Goal: Check status

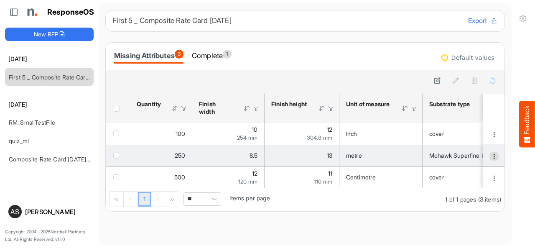
click at [491, 154] on span "dropdownbutton" at bounding box center [494, 157] width 6 height 6
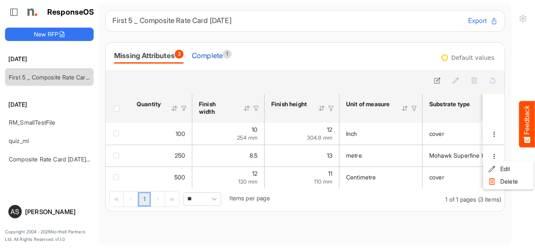
click at [215, 54] on div "Complete 1" at bounding box center [212, 56] width 40 height 12
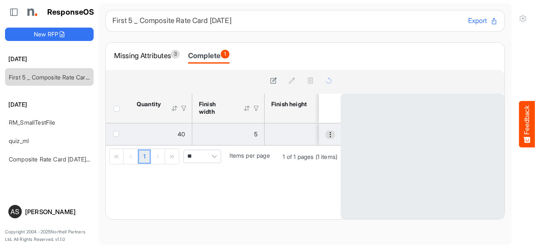
click at [328, 135] on span "dropdownbutton" at bounding box center [331, 135] width 6 height 6
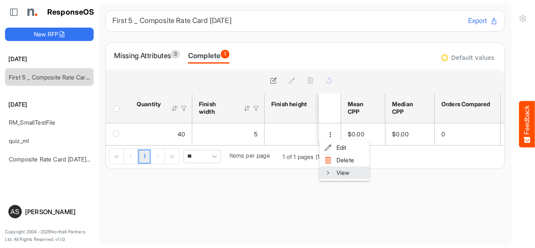
click at [336, 172] on li "View" at bounding box center [345, 172] width 50 height 13
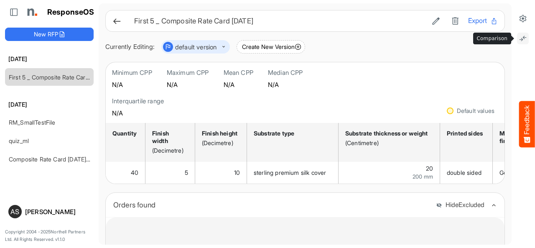
click at [523, 39] on icon at bounding box center [523, 38] width 8 height 8
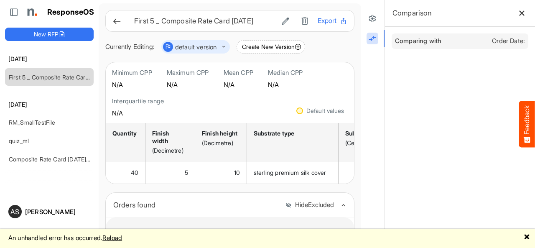
drag, startPoint x: 108, startPoint y: 240, endPoint x: 9, endPoint y: 240, distance: 99.1
click at [9, 240] on div "An unhandled error has occurred. Reload 🗙" at bounding box center [267, 238] width 535 height 19
copy div "An unhandled error has occurred"
click at [520, 17] on button at bounding box center [522, 13] width 13 height 13
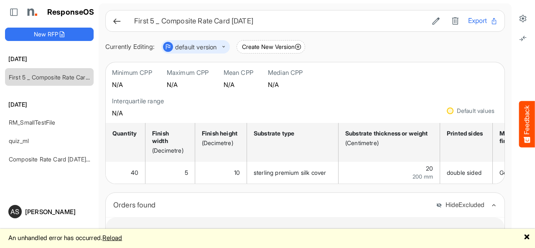
click at [530, 236] on div "An unhandled error has occurred. Reload 🗙" at bounding box center [267, 238] width 535 height 19
click at [527, 239] on link "🗙" at bounding box center [527, 237] width 6 height 10
